Goal: Task Accomplishment & Management: Manage account settings

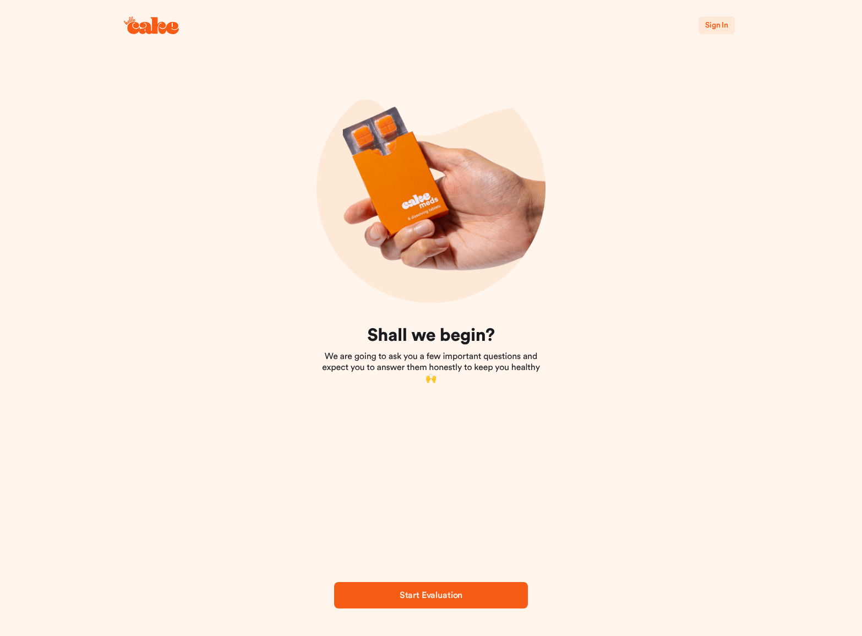
scroll to position [0, 1]
click at [725, 26] on span "Sign In" at bounding box center [716, 25] width 23 height 8
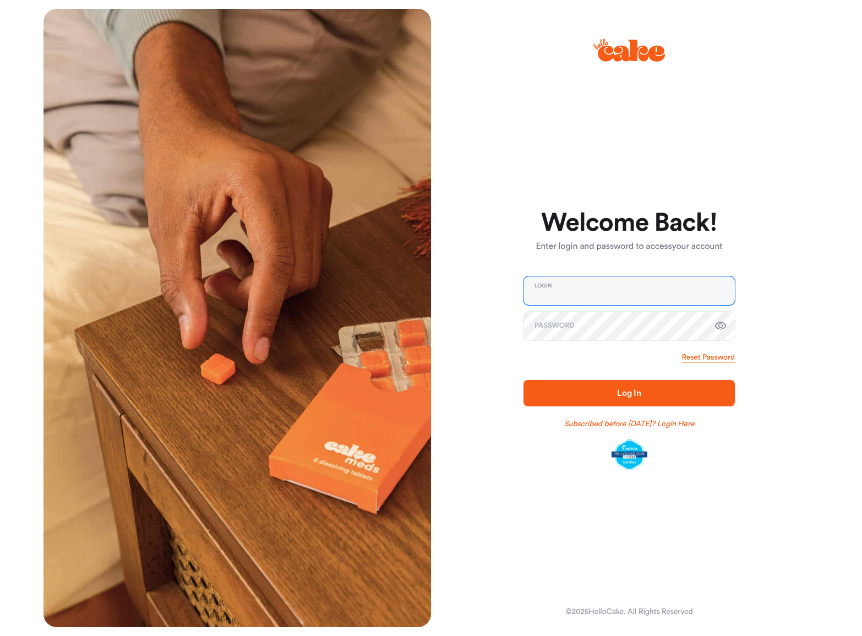
type input "**********"
click at [638, 399] on span "Log In" at bounding box center [629, 393] width 176 height 13
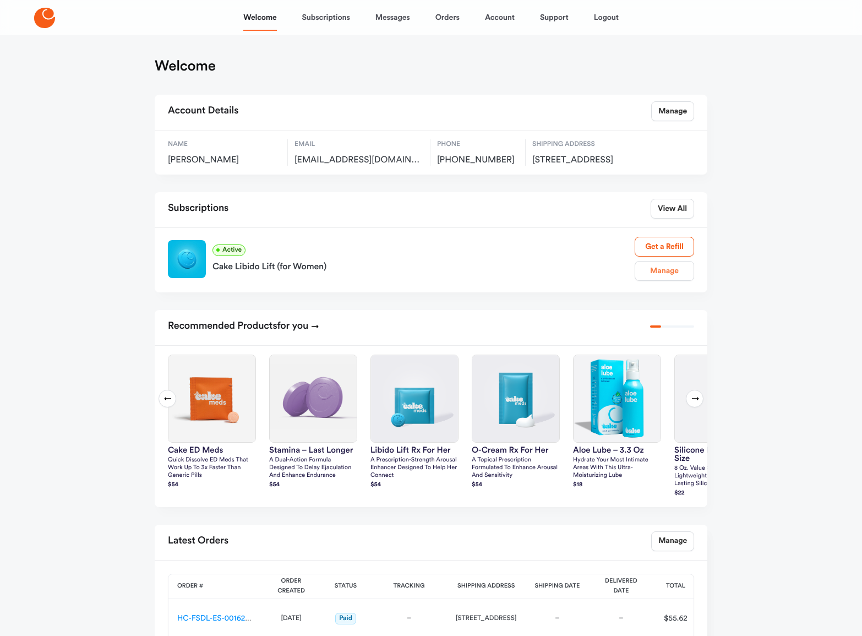
click at [675, 281] on link "Manage" at bounding box center [664, 271] width 59 height 20
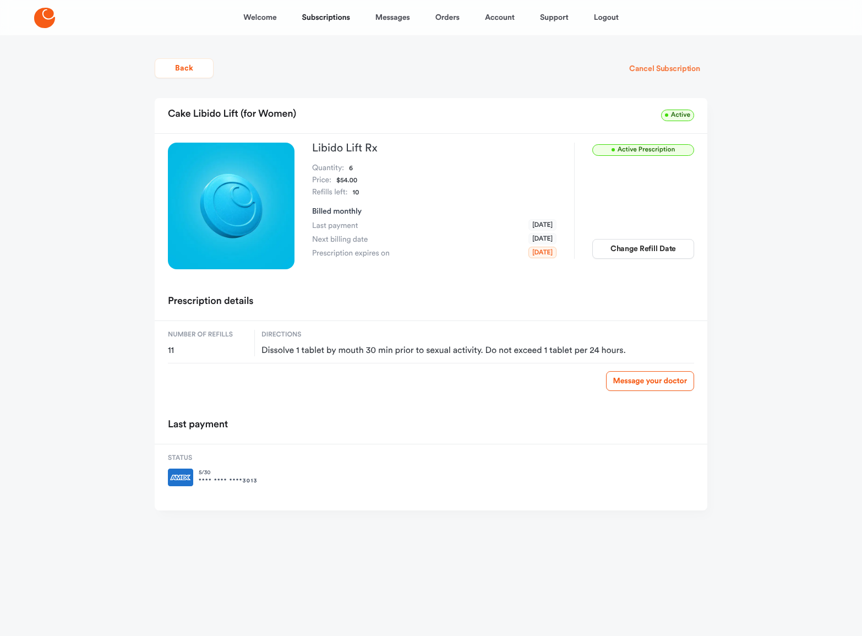
scroll to position [0, 1]
click at [684, 69] on button "Cancel Subscription" at bounding box center [664, 69] width 85 height 20
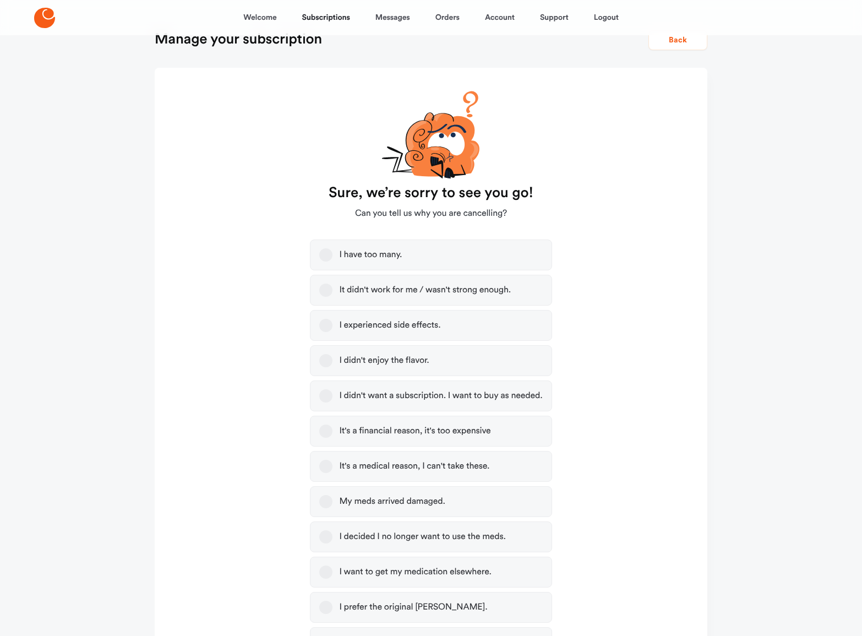
scroll to position [70, 0]
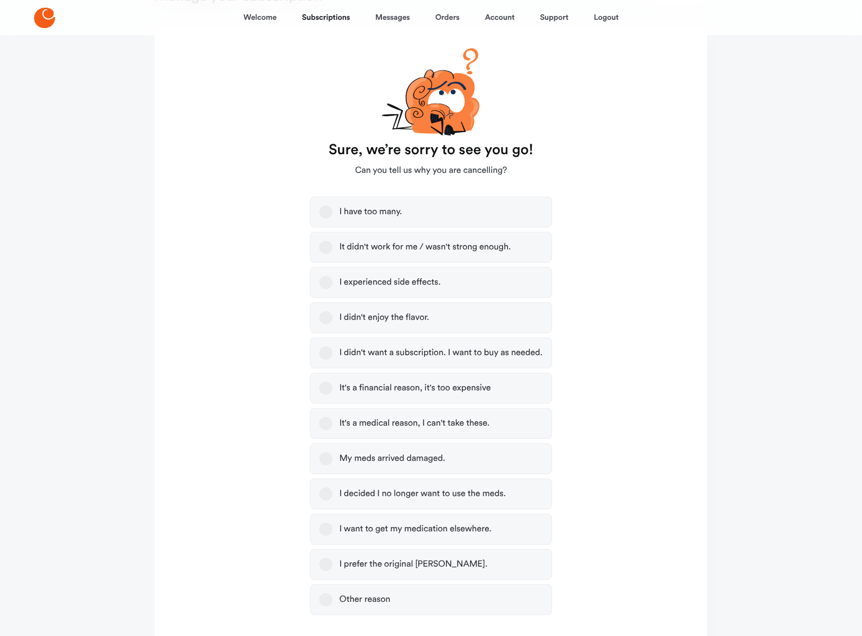
click at [325, 246] on button "It didn't work for me / wasn't strong enough." at bounding box center [325, 247] width 13 height 13
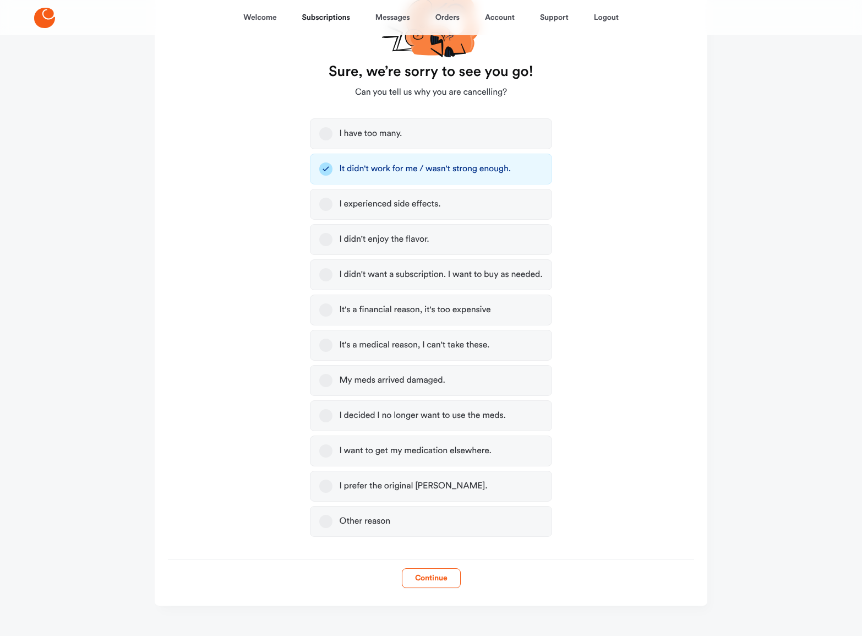
scroll to position [149, 0]
click at [423, 578] on button "Continue" at bounding box center [431, 577] width 59 height 20
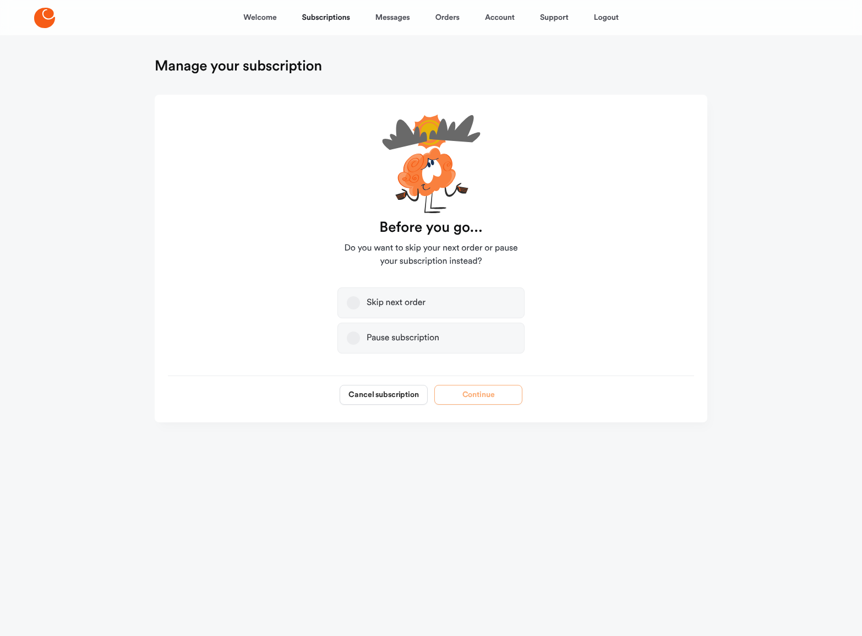
scroll to position [0, 0]
click at [377, 393] on button "Cancel subscription" at bounding box center [384, 395] width 88 height 20
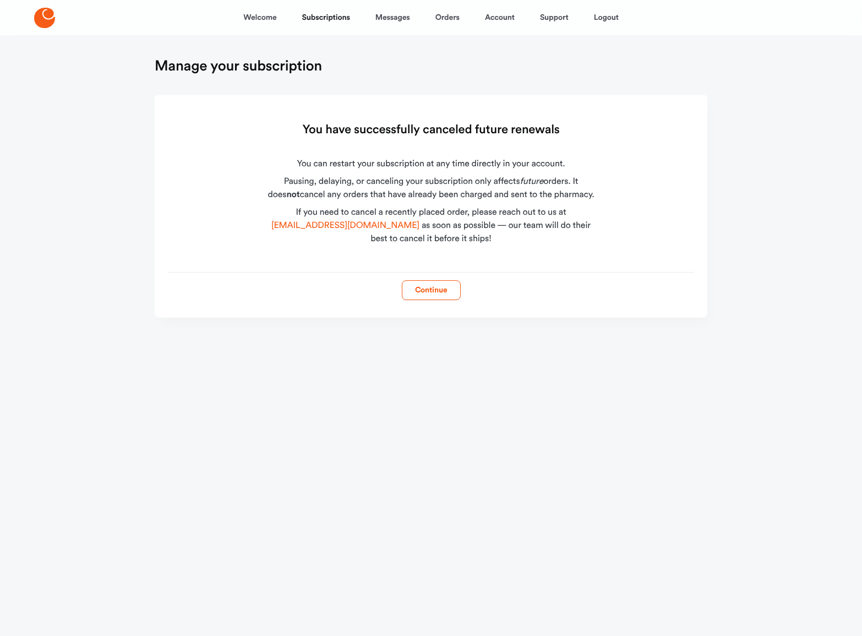
click at [433, 293] on button "Continue" at bounding box center [431, 290] width 59 height 20
